Goal: Transaction & Acquisition: Book appointment/travel/reservation

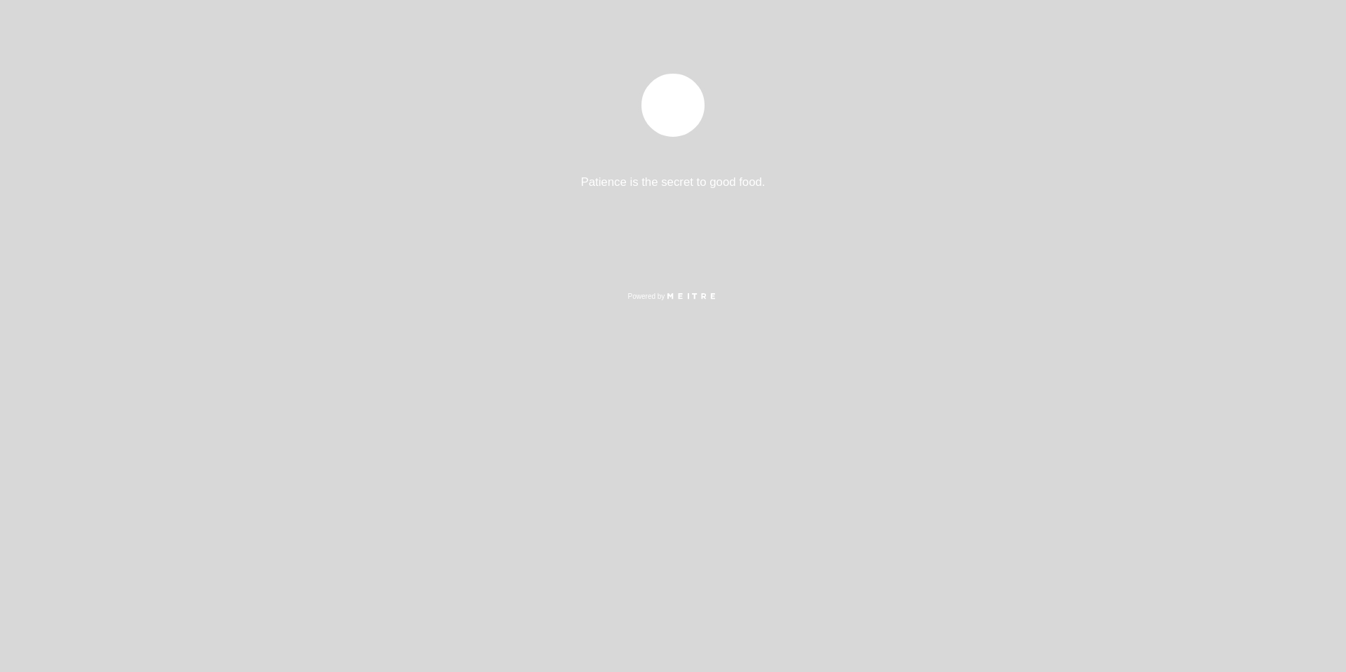
select select "es"
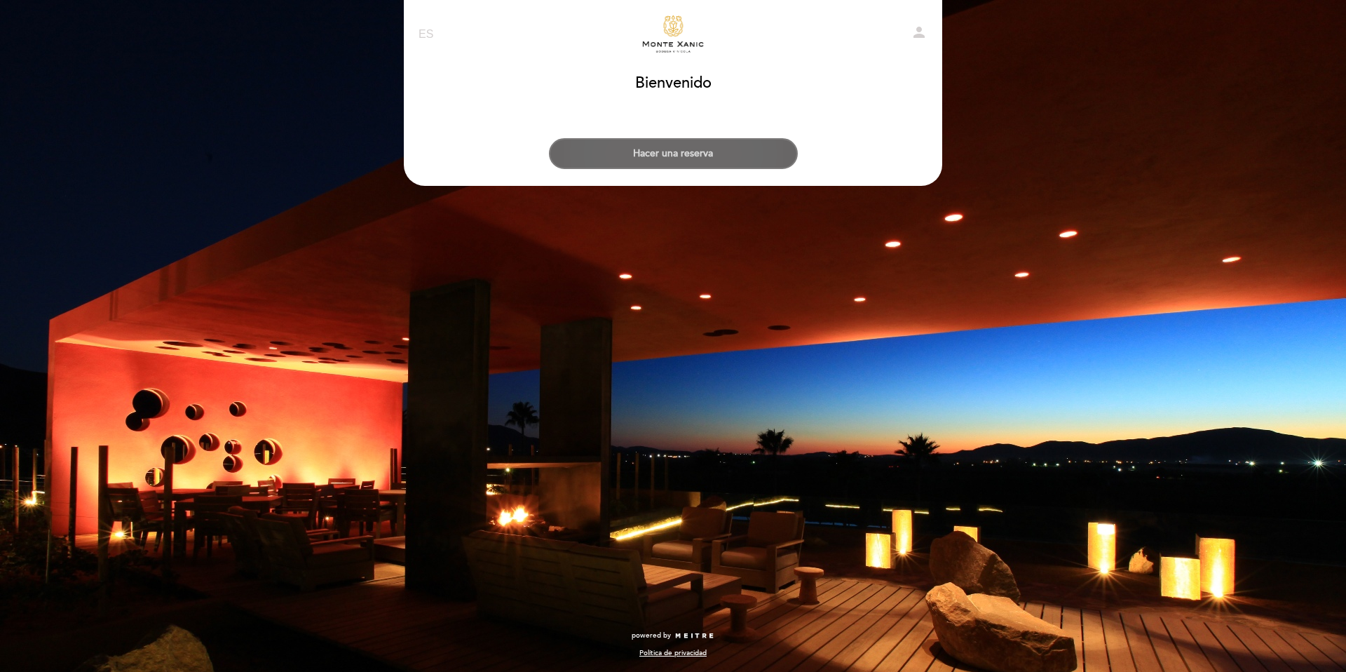
click at [650, 159] on button "Hacer una reserva" at bounding box center [673, 153] width 249 height 31
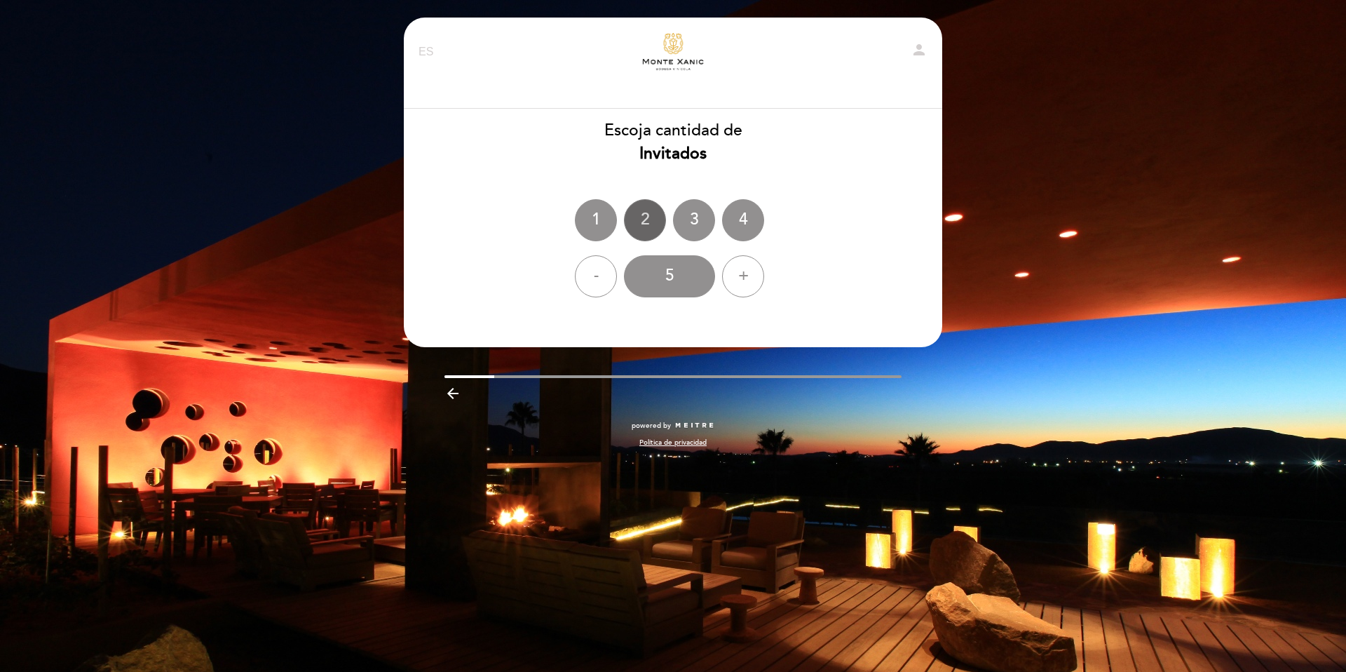
click at [641, 227] on div "2" at bounding box center [645, 220] width 42 height 42
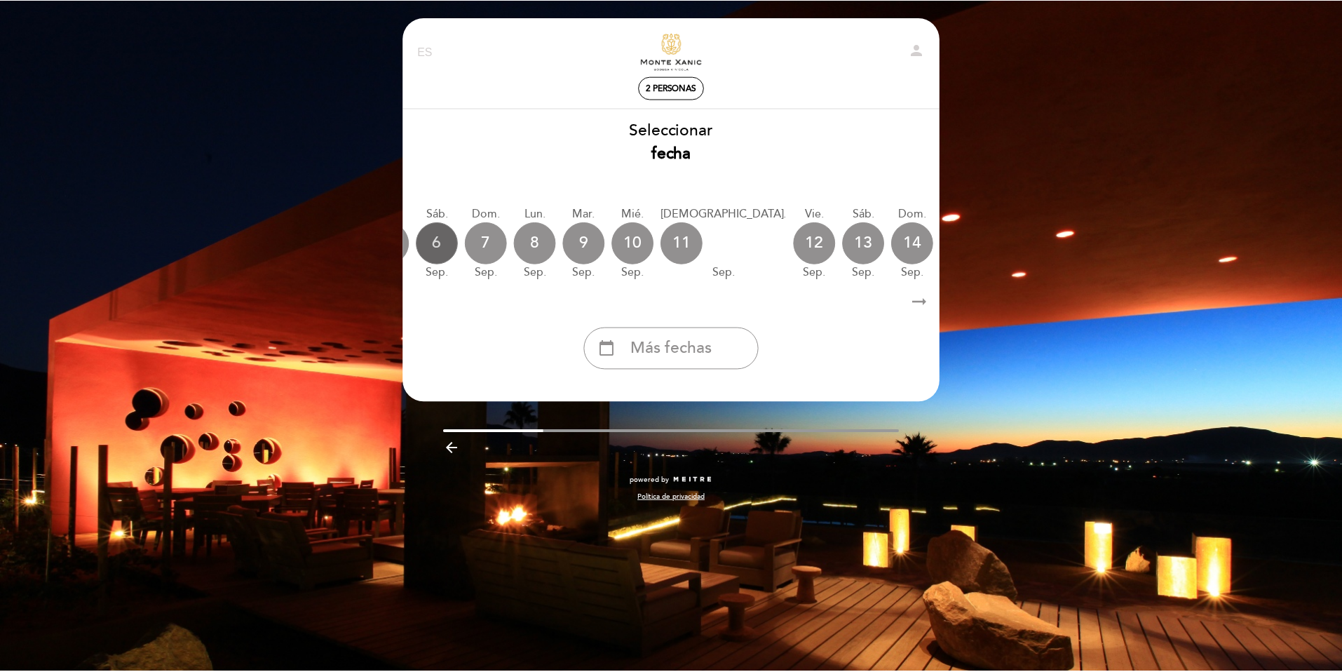
scroll to position [0, 208]
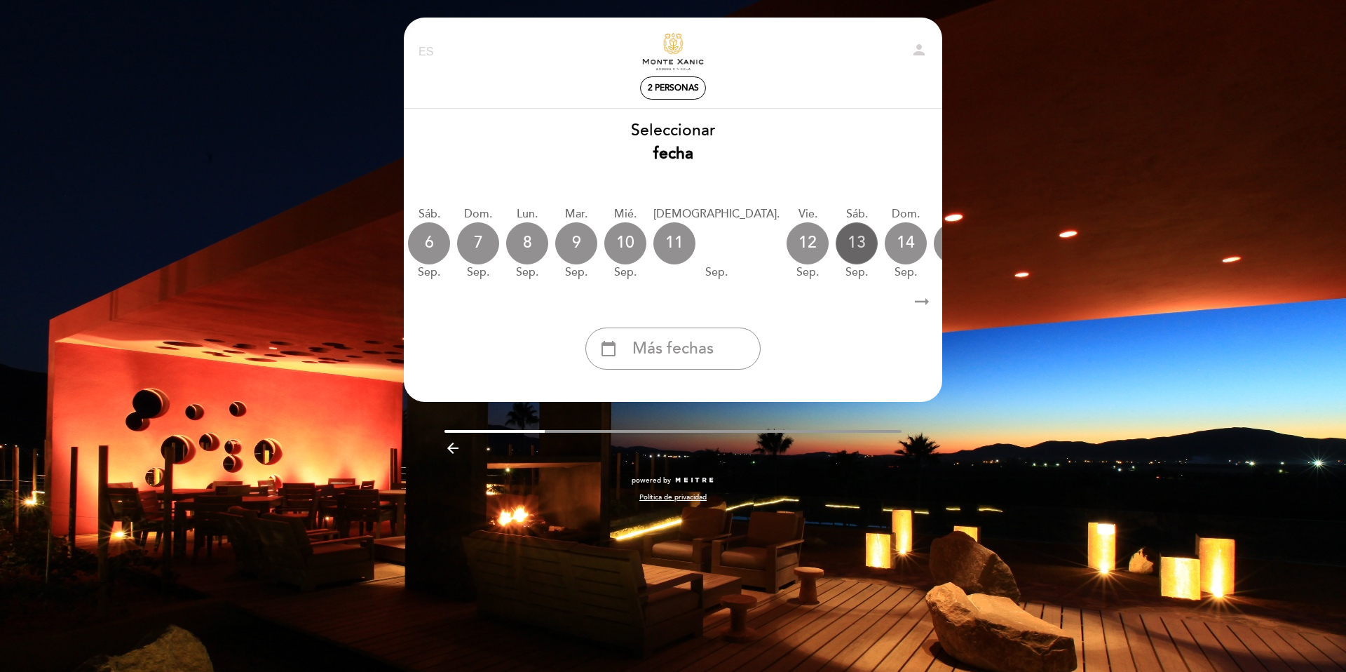
click at [836, 243] on div "13" at bounding box center [857, 243] width 42 height 42
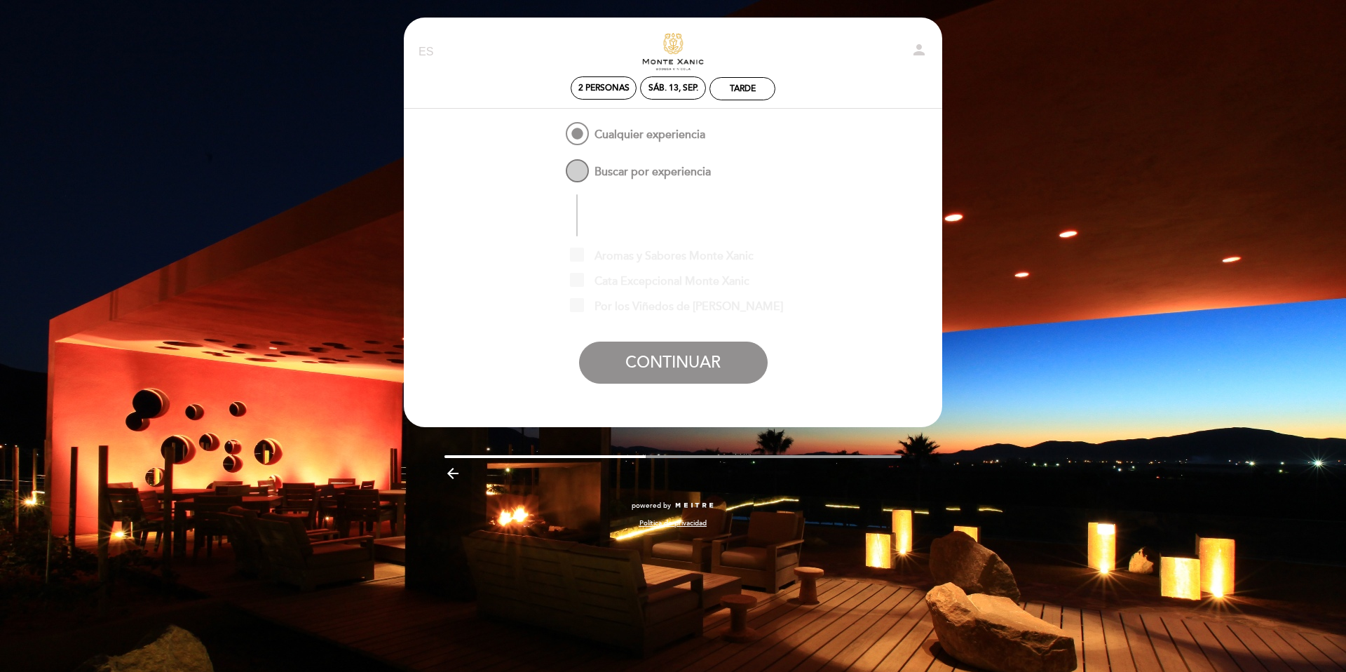
click at [575, 174] on span "Buscar por experiencia" at bounding box center [637, 165] width 148 height 18
click at [558, 165] on input "Buscar por experiencia" at bounding box center [553, 160] width 9 height 9
radio input "false"
radio input "true"
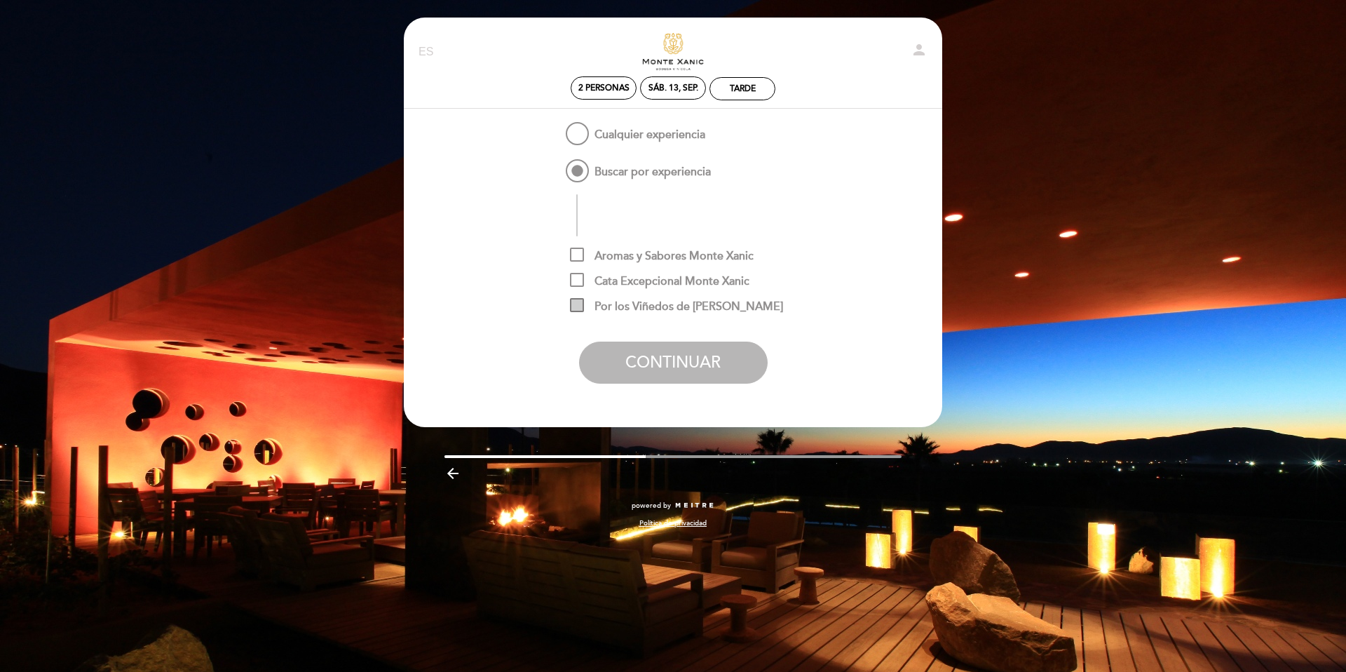
click at [574, 301] on span "Por los Viñedos de [PERSON_NAME]" at bounding box center [676, 307] width 213 height 18
click at [574, 301] on input "Por los Viñedos de [PERSON_NAME]" at bounding box center [574, 302] width 9 height 9
checkbox input "true"
click at [569, 130] on span "Cualquier experiencia" at bounding box center [634, 128] width 142 height 18
click at [558, 128] on input "Cualquier experiencia" at bounding box center [553, 123] width 9 height 9
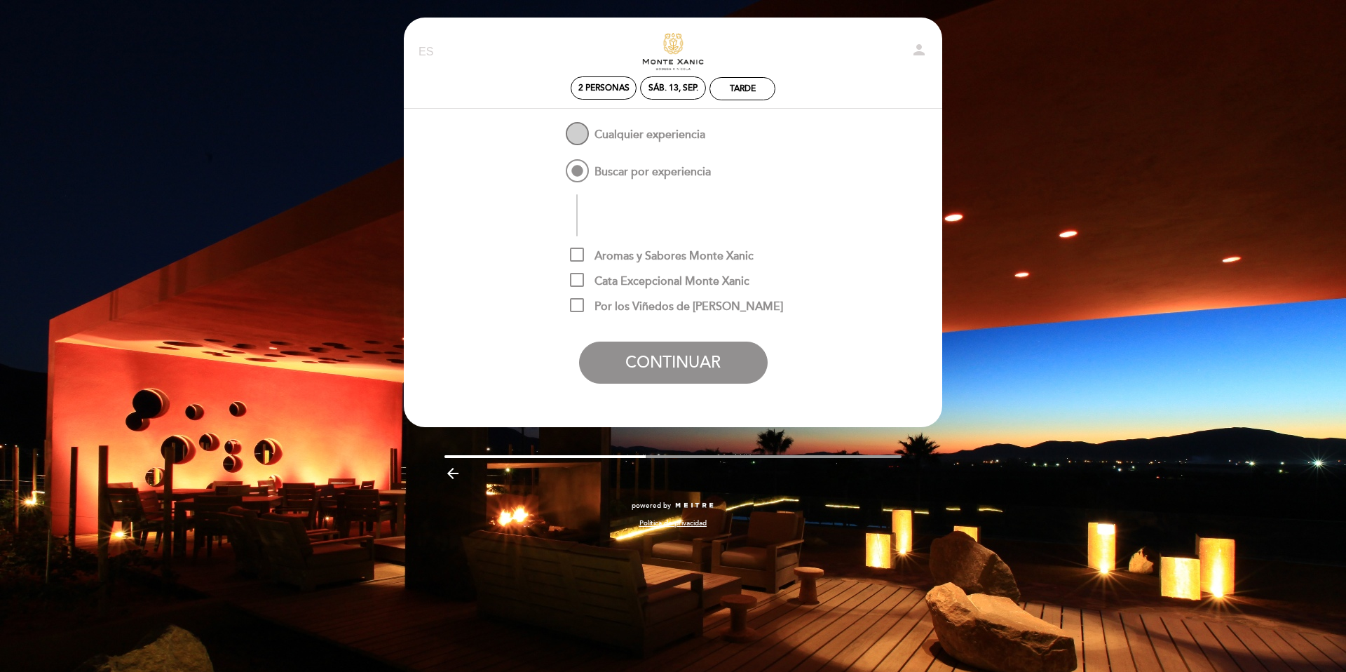
radio input "true"
checkbox input "false"
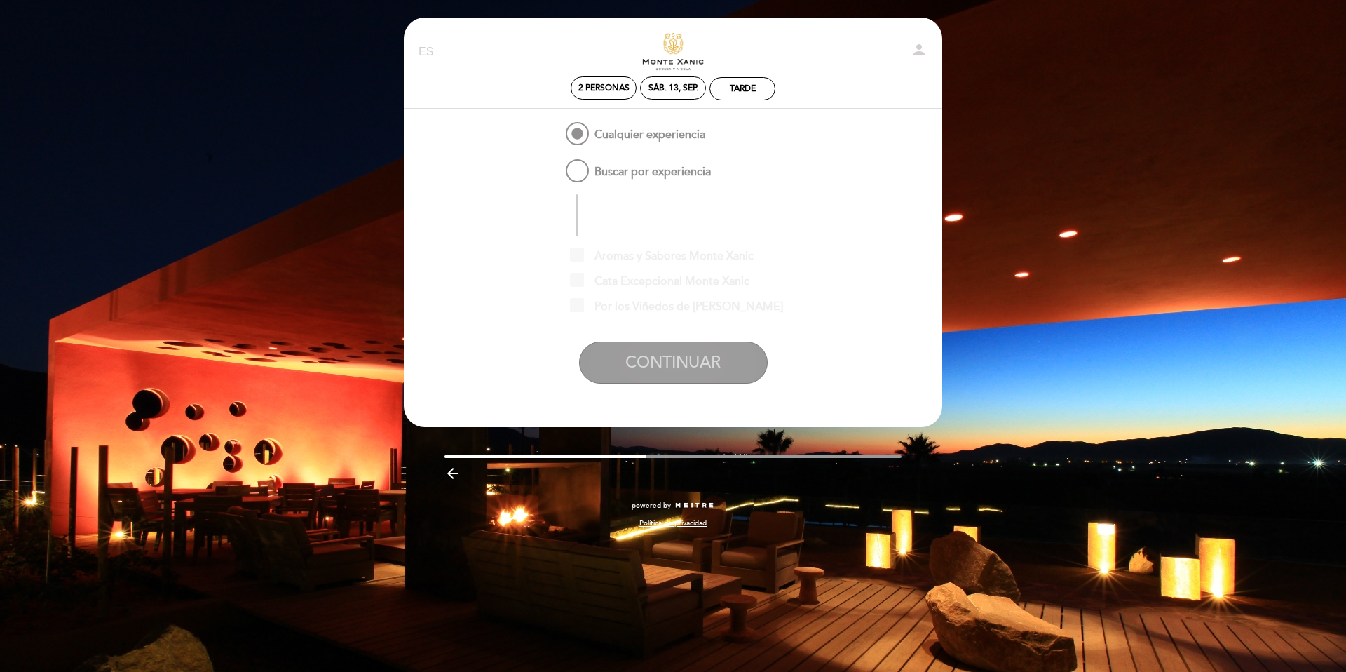
click at [716, 356] on button "CONTINUAR" at bounding box center [673, 362] width 189 height 42
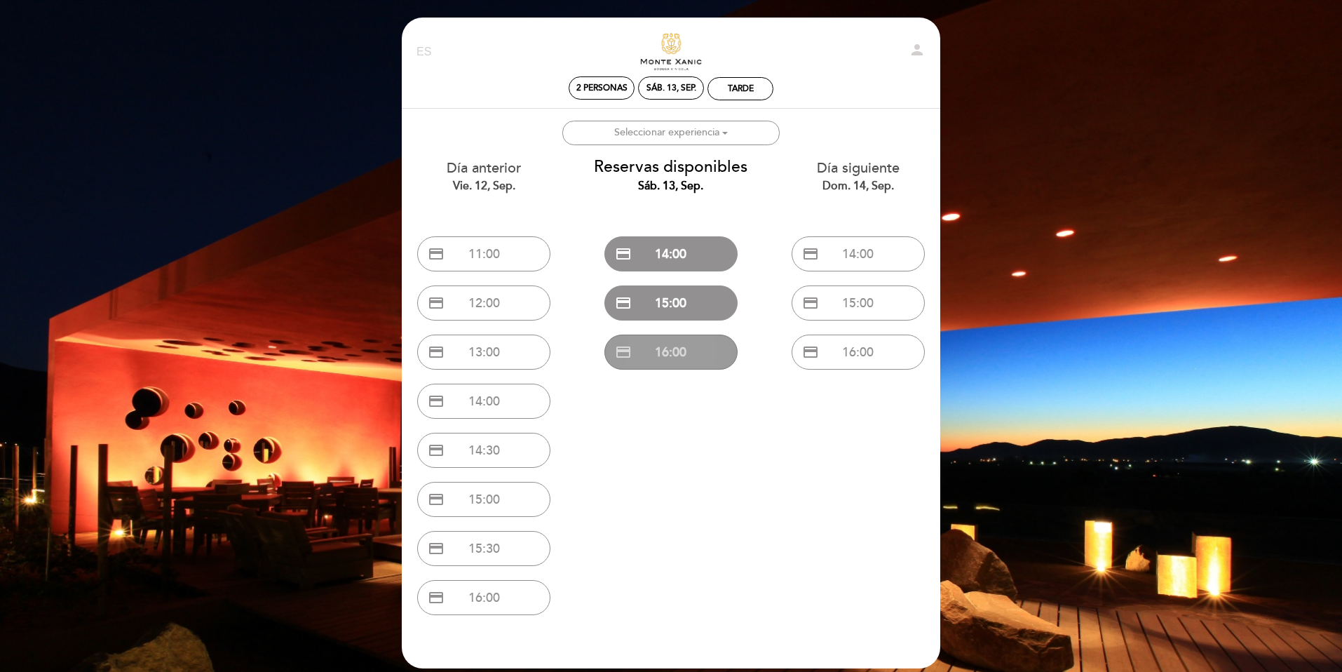
click at [698, 358] on button "credit_card 16:00" at bounding box center [670, 351] width 133 height 35
